Goal: Find specific page/section: Find specific page/section

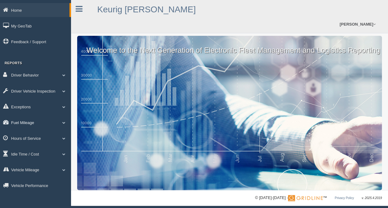
click at [22, 122] on link "Fuel Mileage" at bounding box center [35, 122] width 71 height 14
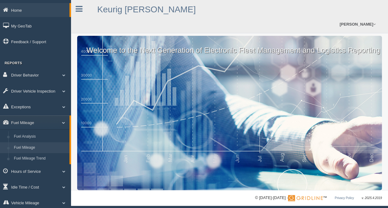
click at [25, 148] on link "Fuel Mileage" at bounding box center [40, 147] width 58 height 11
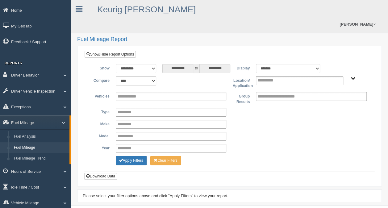
click at [351, 77] on span "[PERSON_NAME] - OTR Tucson - OTR" at bounding box center [353, 78] width 5 height 5
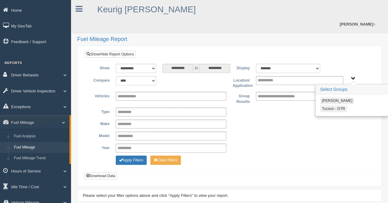
click at [330, 108] on button "Tucson - OTR" at bounding box center [333, 108] width 27 height 7
click at [137, 158] on button "Apply Filters" at bounding box center [131, 160] width 31 height 9
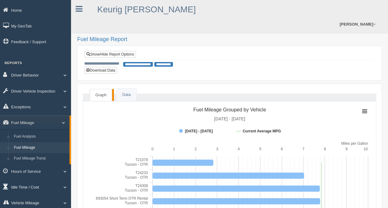
click at [27, 186] on link "Idle Time / Cost" at bounding box center [35, 187] width 71 height 14
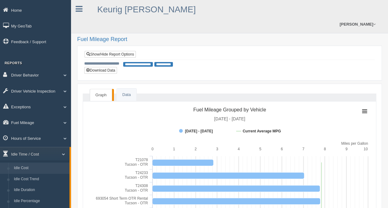
click at [22, 167] on link "Idle Cost" at bounding box center [40, 167] width 58 height 11
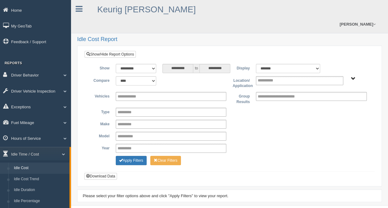
click at [353, 79] on span "Irving - OTR Tucson - OTR" at bounding box center [353, 78] width 5 height 5
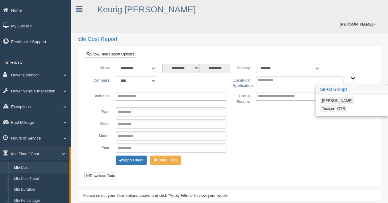
click at [335, 107] on button "Tucson - OTR" at bounding box center [333, 108] width 27 height 7
click at [134, 157] on button "Apply Filters" at bounding box center [131, 160] width 31 height 9
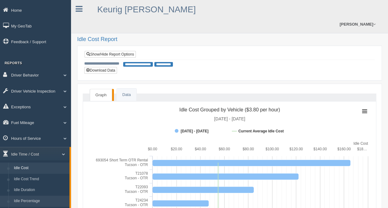
click at [29, 202] on link "Idle Percentage" at bounding box center [40, 200] width 58 height 11
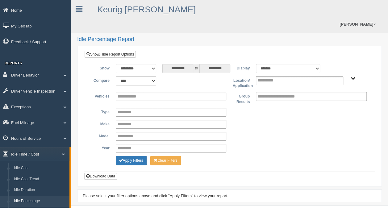
click at [351, 78] on span "[PERSON_NAME] - OTR Tucson - OTR" at bounding box center [353, 78] width 5 height 5
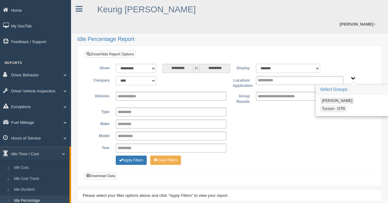
click at [329, 107] on button "Tucson - OTR" at bounding box center [333, 108] width 27 height 7
click at [134, 162] on button "Apply Filters" at bounding box center [131, 160] width 31 height 9
